Goal: Obtain resource: Download file/media

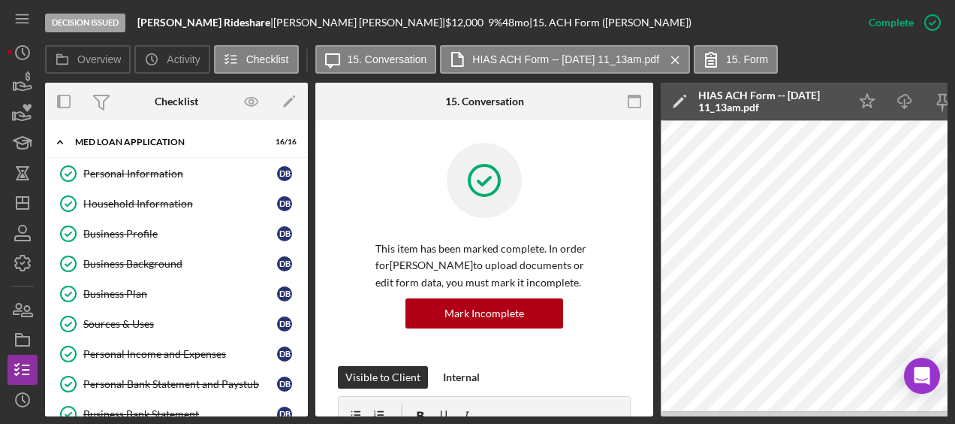
scroll to position [89, 0]
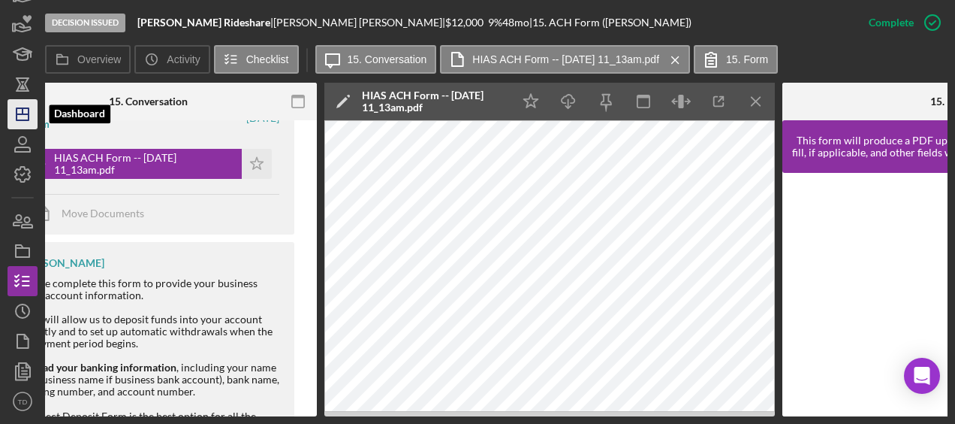
click at [28, 107] on icon "Icon/Dashboard" at bounding box center [23, 114] width 38 height 38
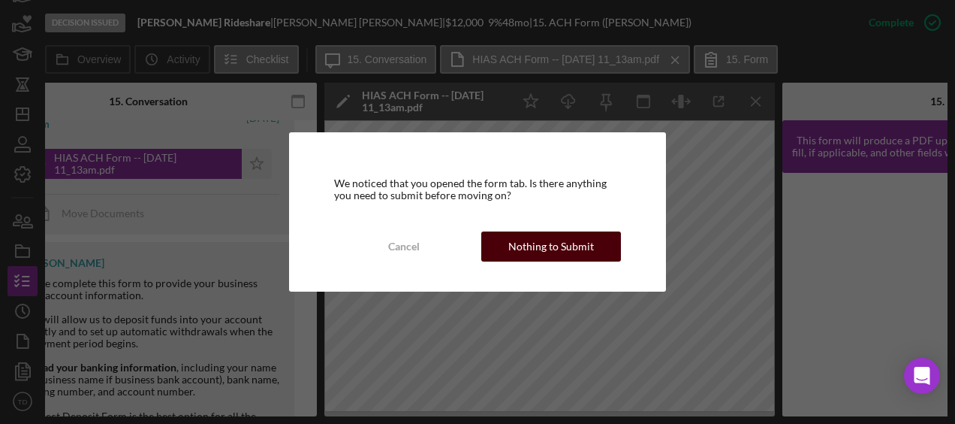
click at [538, 243] on div "Nothing to Submit" at bounding box center [551, 246] width 86 height 30
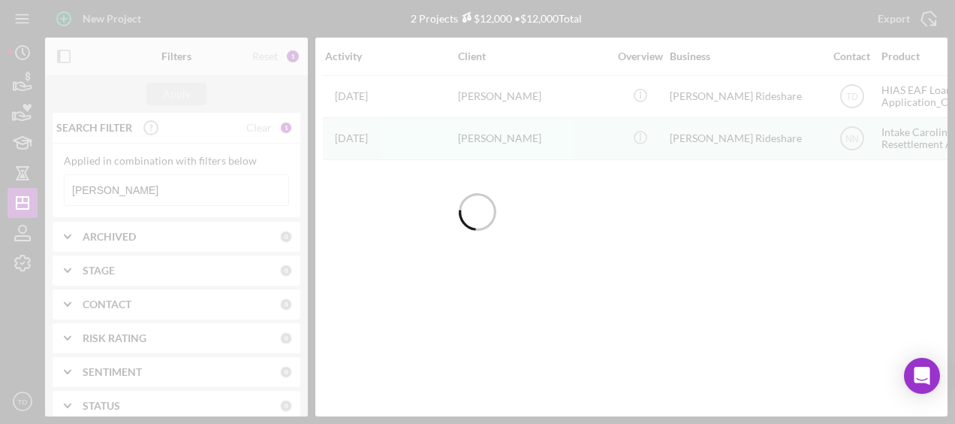
click at [110, 182] on div at bounding box center [477, 212] width 955 height 424
click at [105, 191] on input "[PERSON_NAME]" at bounding box center [177, 190] width 224 height 30
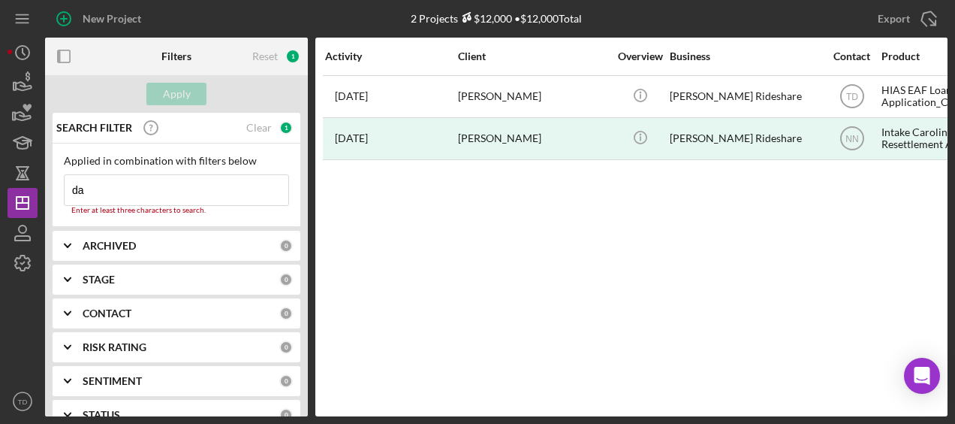
type input "d"
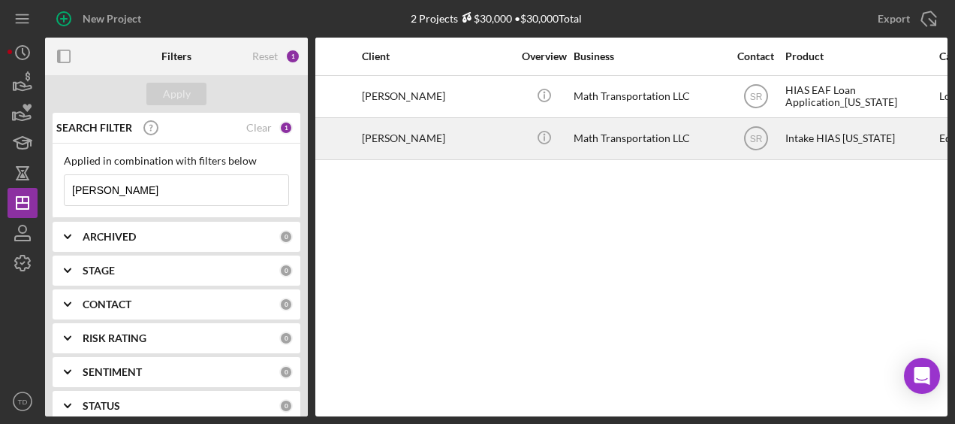
scroll to position [0, 95]
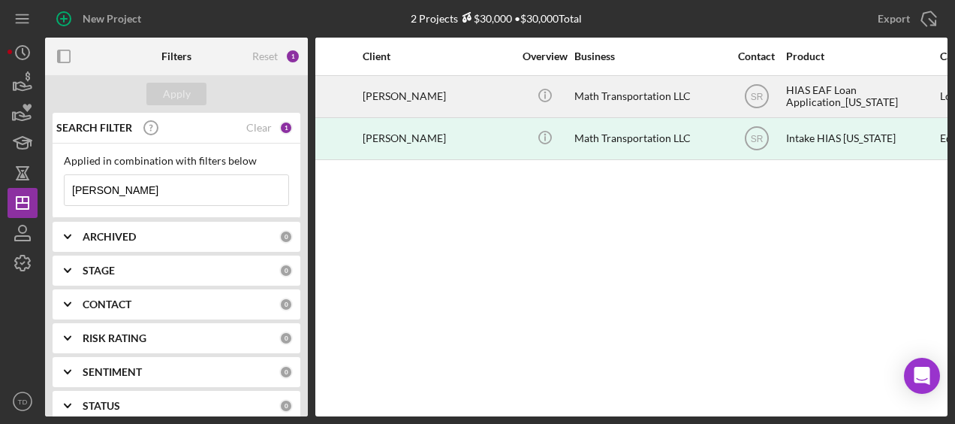
type input "[PERSON_NAME]"
click at [448, 97] on div "[PERSON_NAME]" at bounding box center [438, 97] width 150 height 40
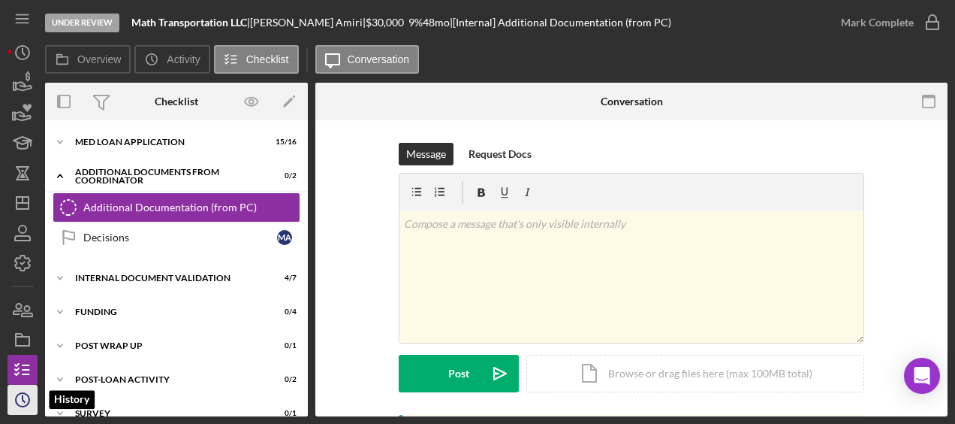
click at [27, 402] on icon "Icon/History" at bounding box center [23, 400] width 38 height 38
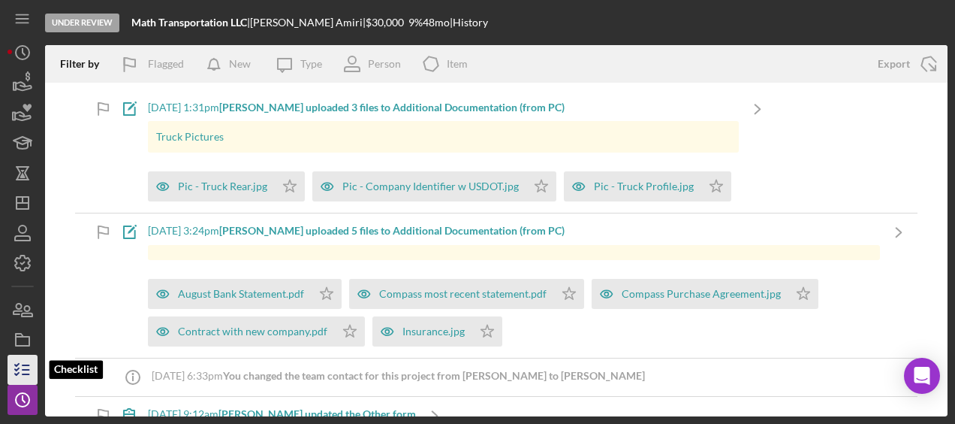
click at [23, 367] on icon "button" at bounding box center [23, 370] width 38 height 38
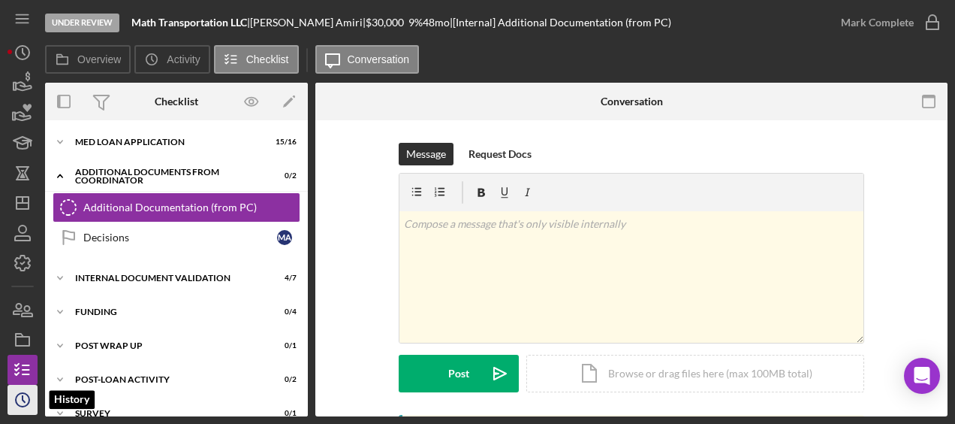
click at [24, 388] on icon "Icon/History" at bounding box center [23, 400] width 38 height 38
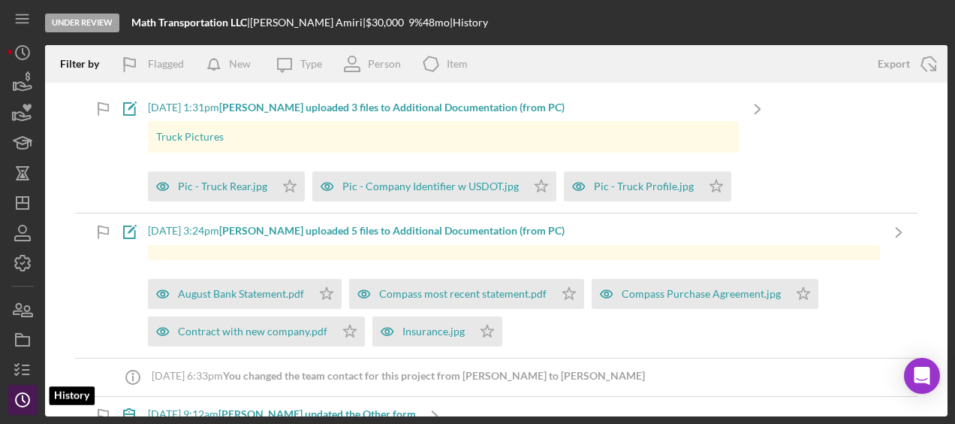
scroll to position [89, 0]
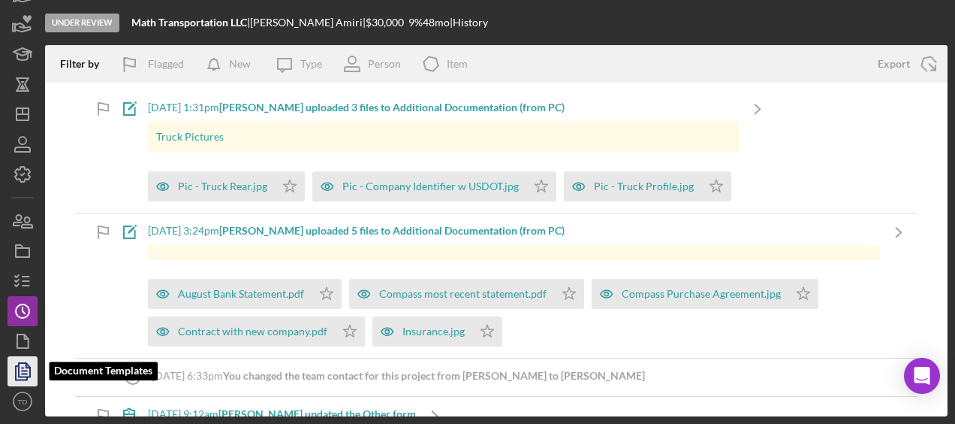
click at [27, 374] on icon "button" at bounding box center [23, 371] width 38 height 38
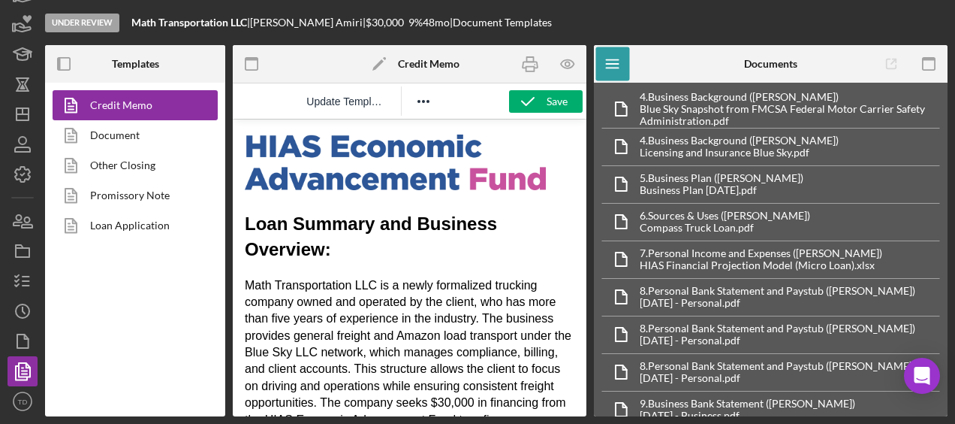
click at [38, 279] on nav "Icon/Menu Icon/Dashboard Dashboard Navigation Divider Mobile Checklist Icon/Ove…" at bounding box center [27, 208] width 38 height 416
click at [32, 282] on icon "button" at bounding box center [23, 281] width 38 height 38
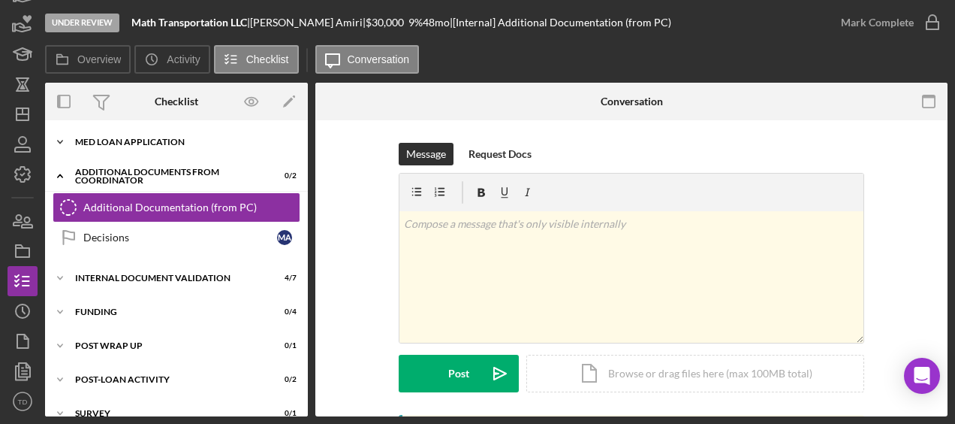
click at [146, 142] on div "MED Loan Application" at bounding box center [182, 141] width 214 height 9
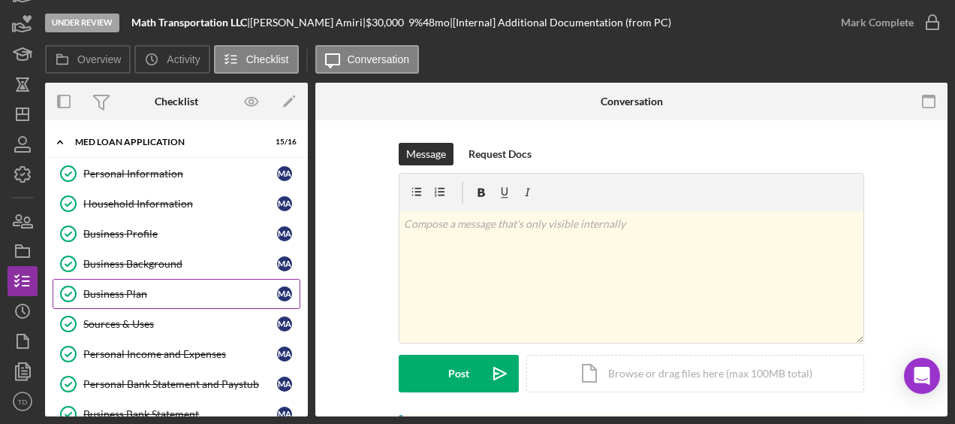
click at [141, 291] on div "Business Plan" at bounding box center [180, 294] width 194 height 12
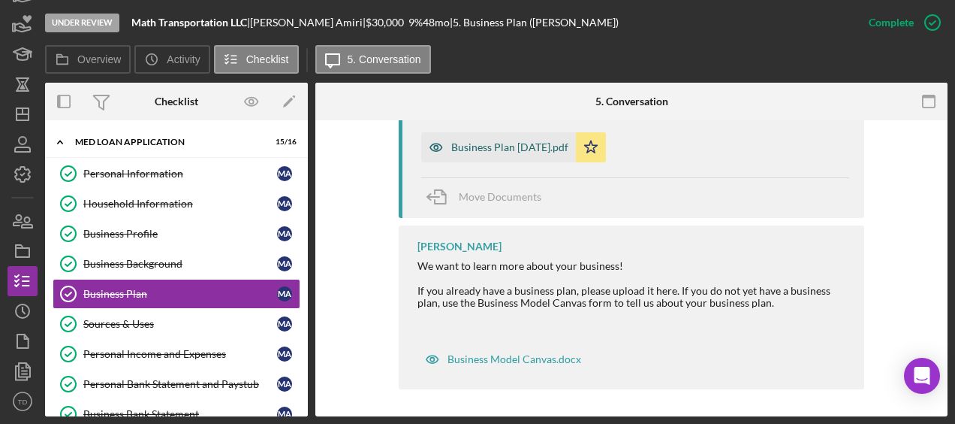
click at [551, 141] on div "Business Plan [DATE].pdf" at bounding box center [509, 147] width 117 height 12
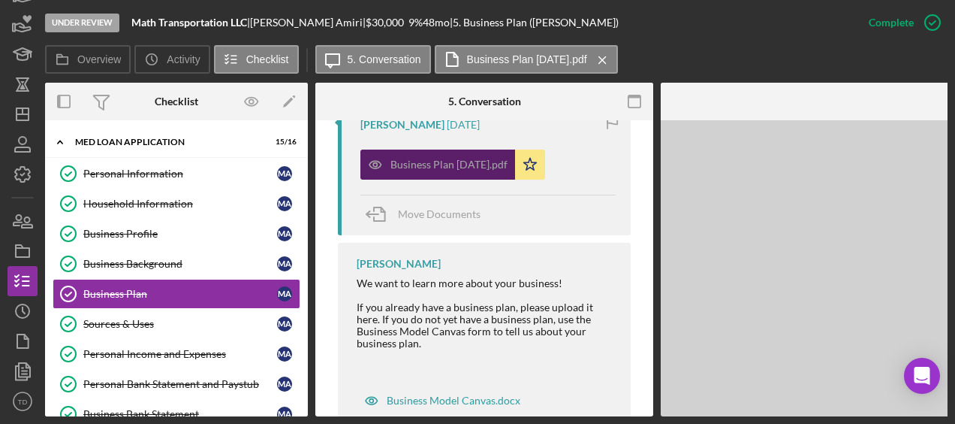
scroll to position [608, 0]
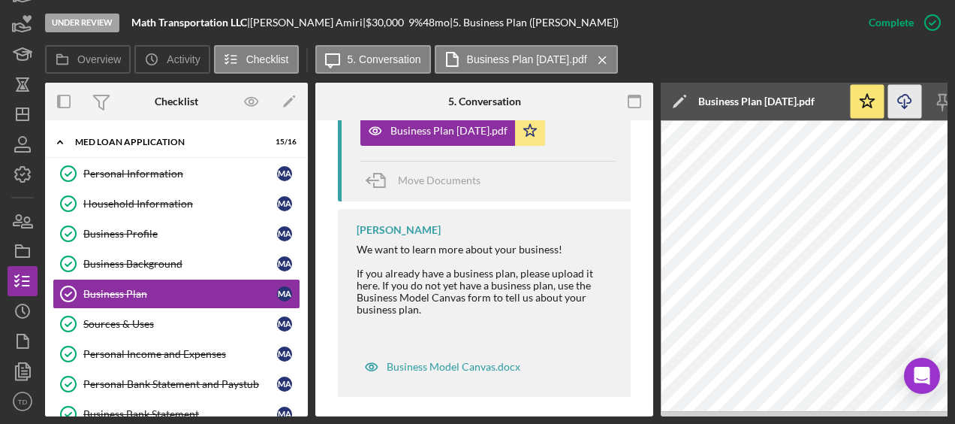
click at [915, 107] on icon "Icon/Download" at bounding box center [905, 102] width 34 height 34
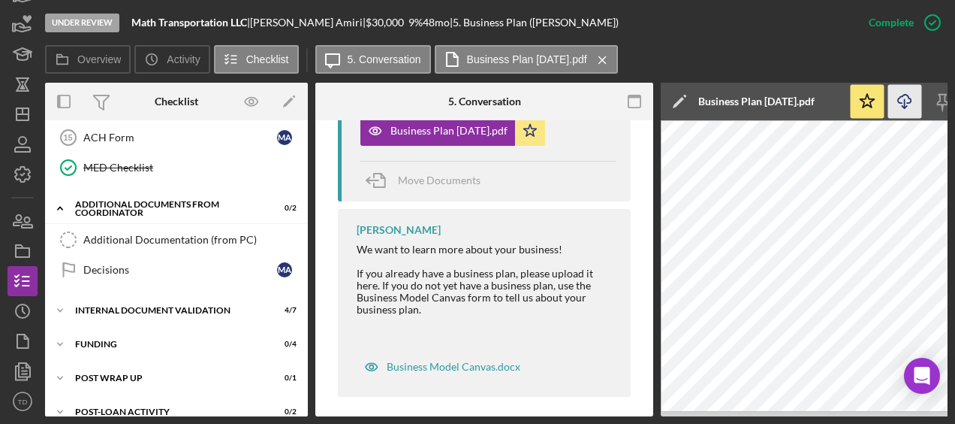
scroll to position [504, 0]
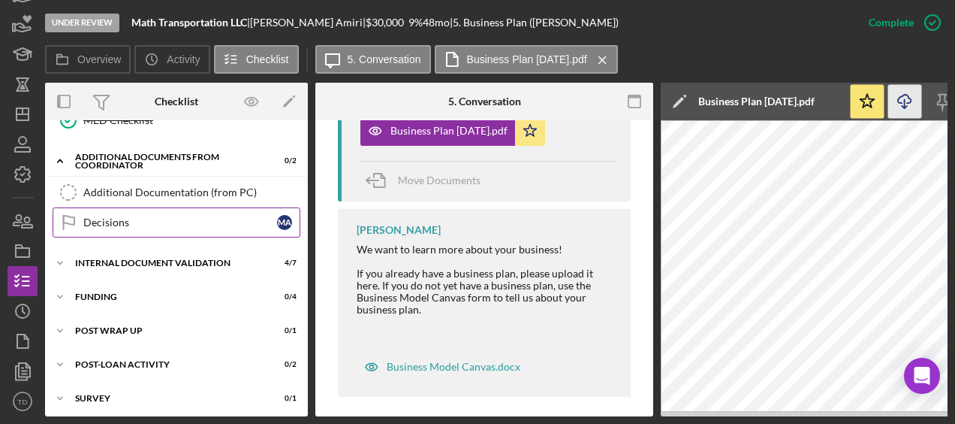
click at [170, 207] on link "Decisions Decisions M A" at bounding box center [177, 222] width 248 height 30
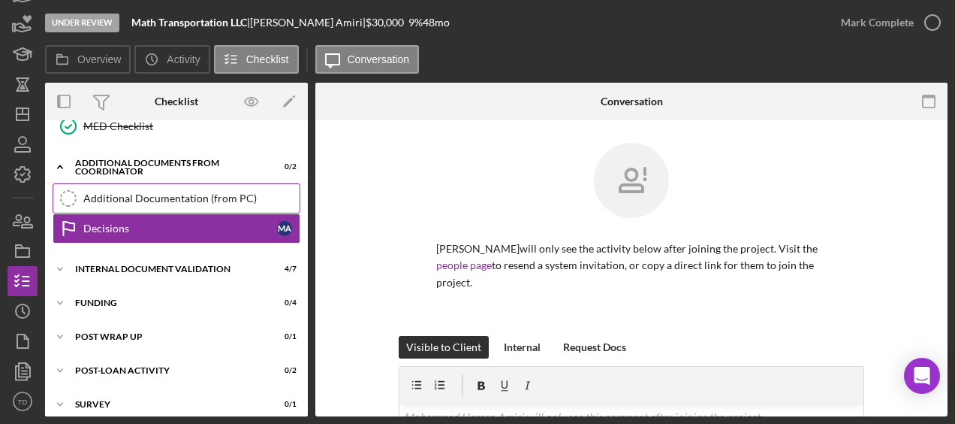
scroll to position [499, 0]
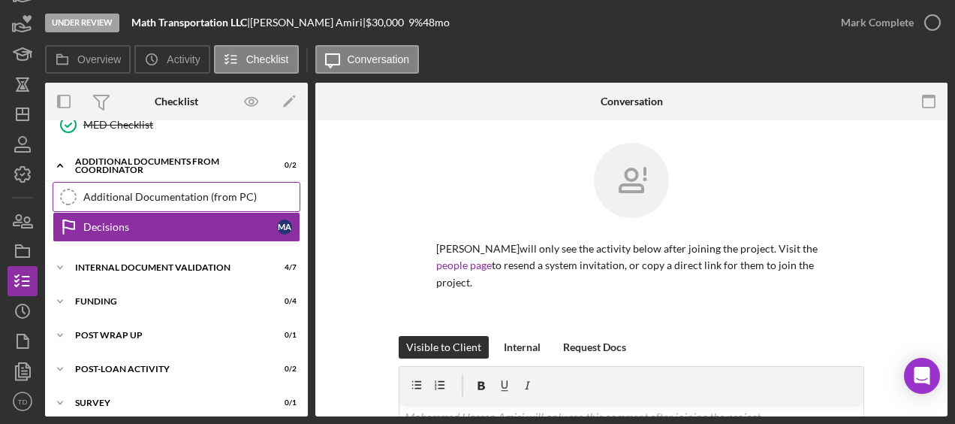
click at [170, 191] on div "Additional Documentation (from PC)" at bounding box center [191, 197] width 216 height 12
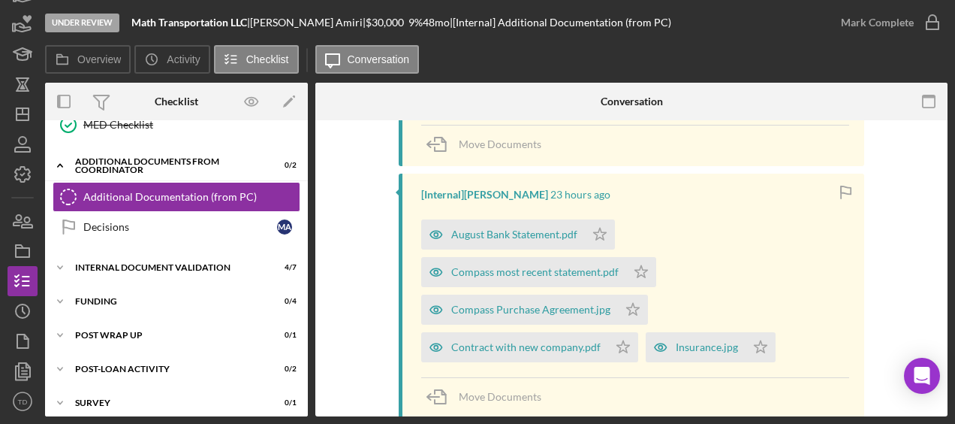
scroll to position [434, 0]
click at [532, 263] on div "Compass most recent statement.pdf" at bounding box center [523, 273] width 205 height 30
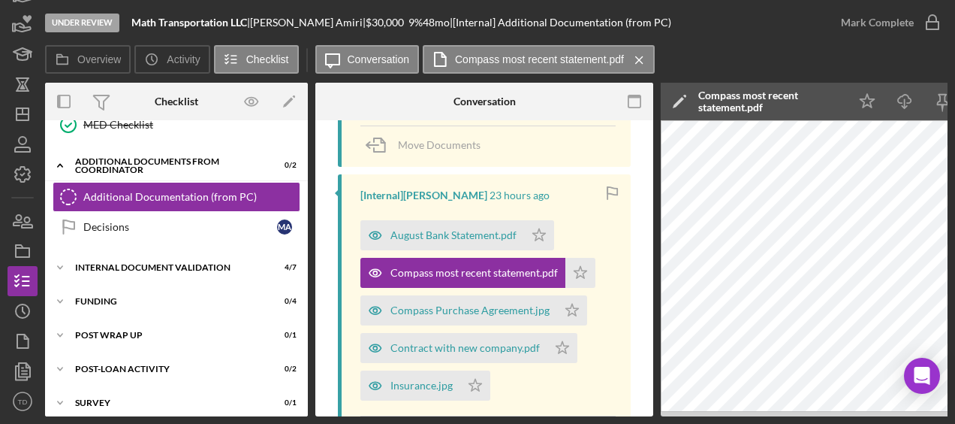
scroll to position [0, 164]
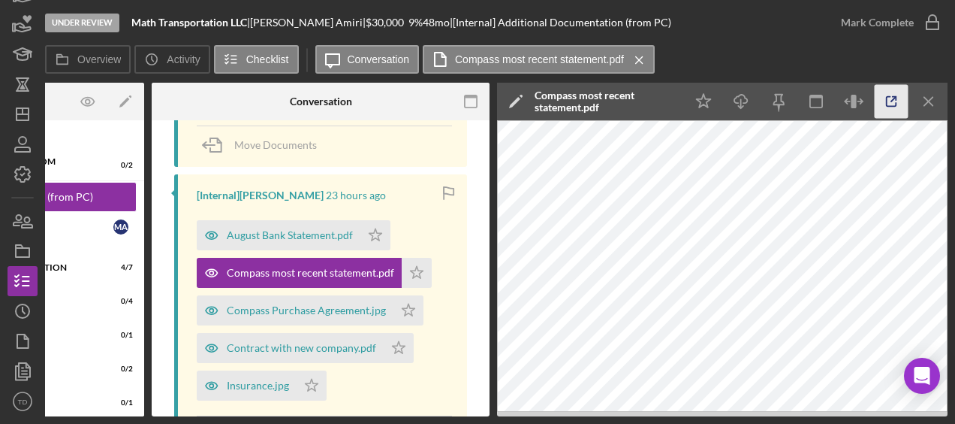
click at [894, 104] on icon "button" at bounding box center [892, 102] width 34 height 34
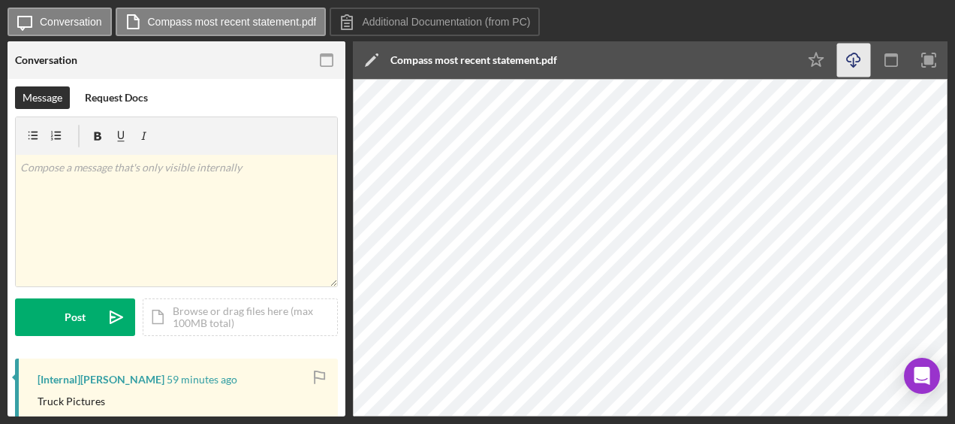
click at [859, 62] on icon "Icon/Download" at bounding box center [854, 61] width 34 height 34
